Goal: Navigation & Orientation: Find specific page/section

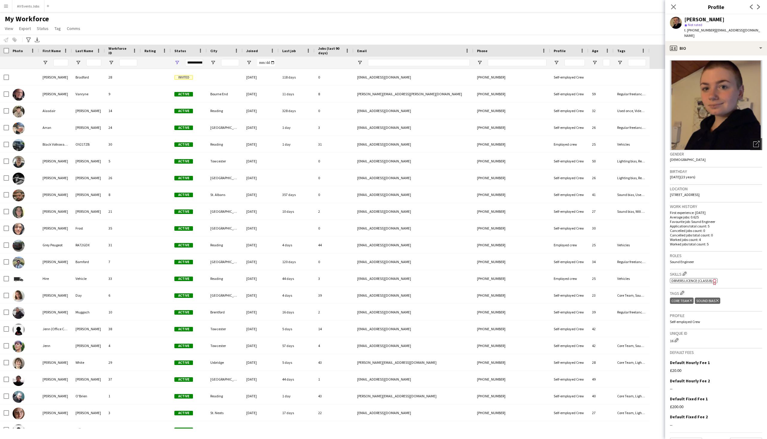
scroll to position [90, 0]
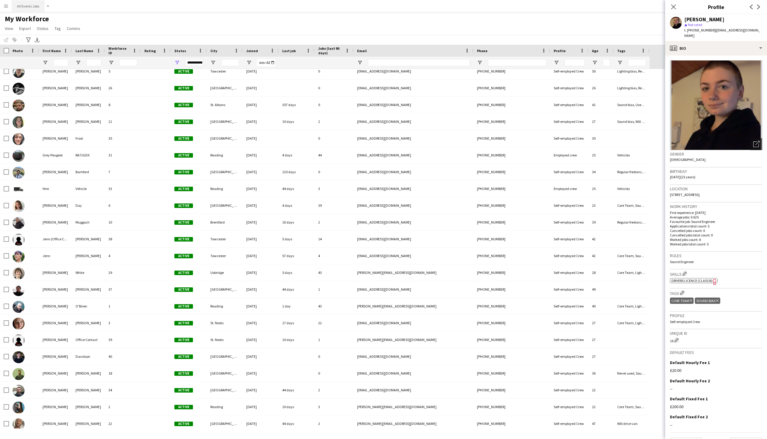
click at [24, 10] on button "AV Events Jobs Close" at bounding box center [28, 6] width 32 height 12
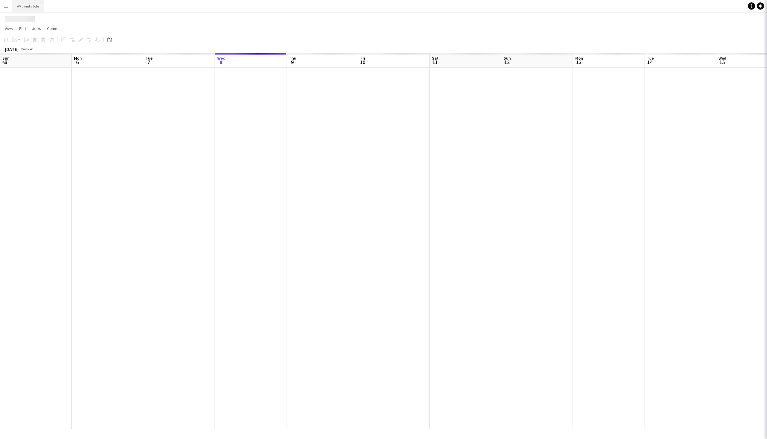
scroll to position [0, 143]
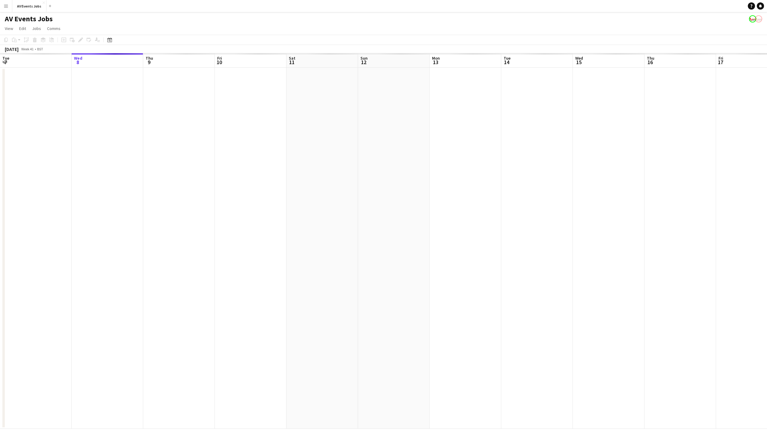
click at [3, 7] on button "Menu" at bounding box center [6, 6] width 12 height 12
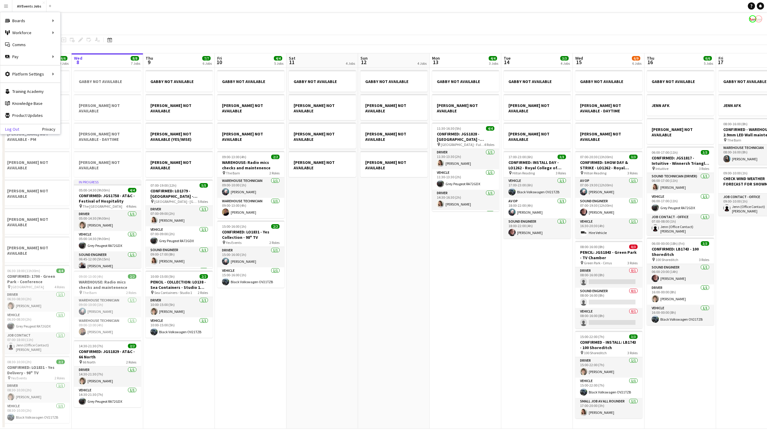
click at [14, 129] on link "Log Out" at bounding box center [9, 129] width 19 height 5
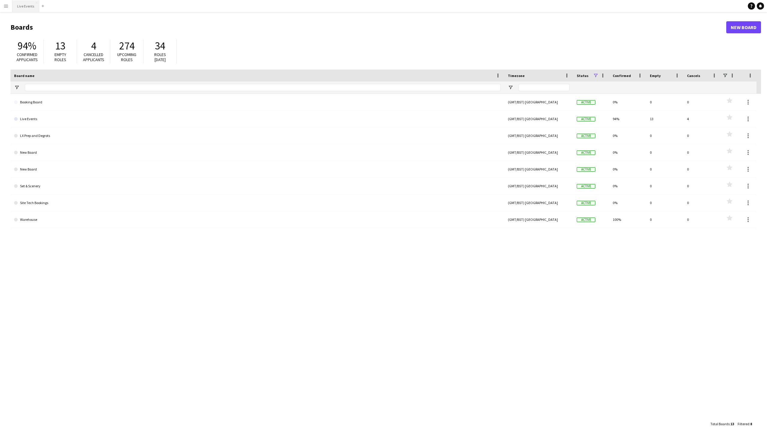
click at [33, 8] on button "Live Events Close" at bounding box center [25, 6] width 27 height 12
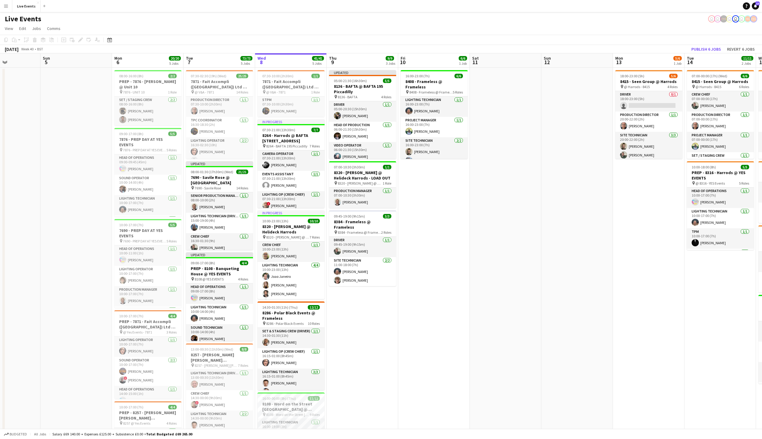
scroll to position [0, 157]
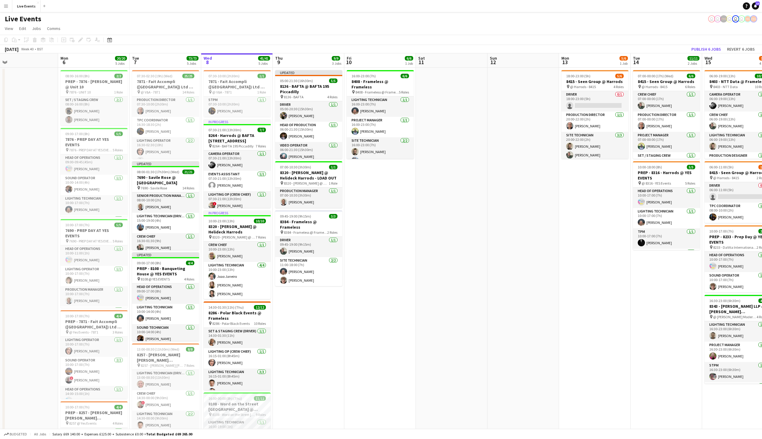
drag, startPoint x: 473, startPoint y: 273, endPoint x: 613, endPoint y: 261, distance: 141.2
click at [613, 261] on app-calendar-viewport "Fri 3 Sat 4 Sun 5 Mon 6 20/20 5 Jobs Tue 7 73/73 5 Jobs Wed 8 41/41 5 Jobs Thu …" at bounding box center [381, 294] width 762 height 482
